Goal: Find specific page/section

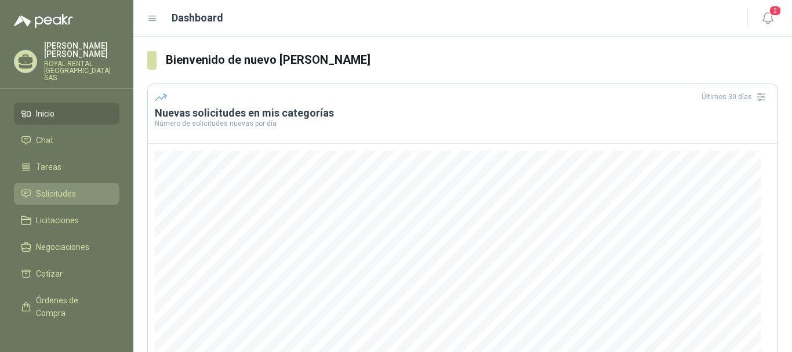
click at [57, 188] on span "Solicitudes" at bounding box center [56, 193] width 40 height 13
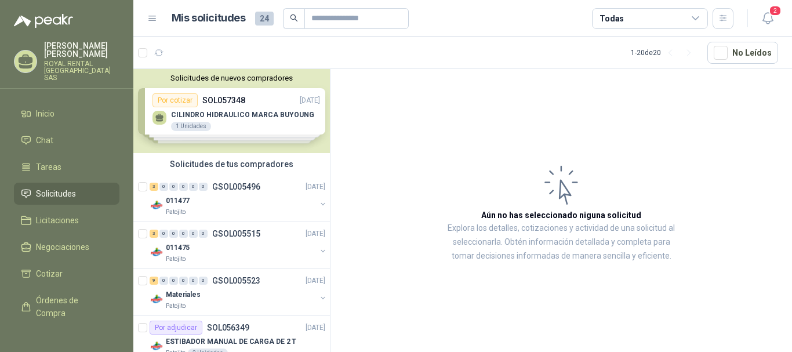
click at [220, 100] on div "Solicitudes de nuevos compradores Por cotizar SOL057348 [DATE] CILINDRO HIDRAUL…" at bounding box center [231, 111] width 197 height 84
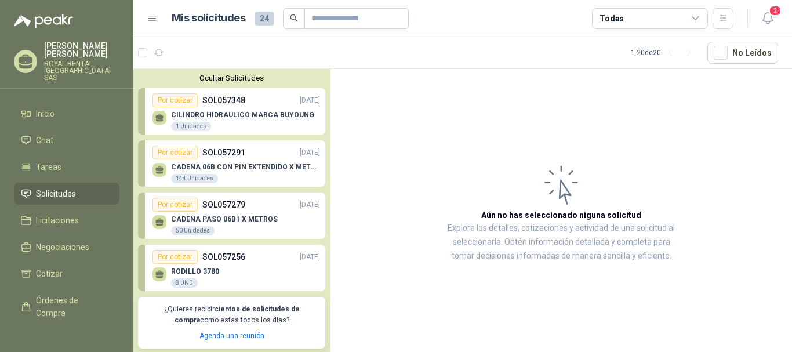
click at [225, 256] on p "SOL057256" at bounding box center [223, 257] width 43 height 13
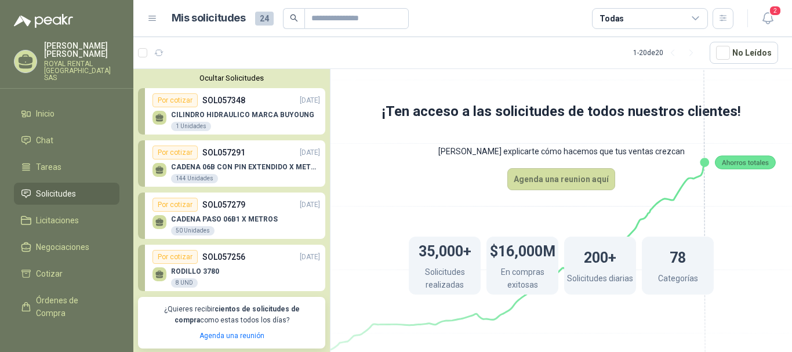
click at [235, 201] on p "SOL057279" at bounding box center [223, 204] width 43 height 13
click at [236, 163] on div "CADENA 06B CON PIN EXTENDIDO X METROS 144 Unidades" at bounding box center [237, 172] width 168 height 24
click at [232, 99] on p "SOL057348" at bounding box center [223, 100] width 43 height 13
